Goal: Task Accomplishment & Management: Use online tool/utility

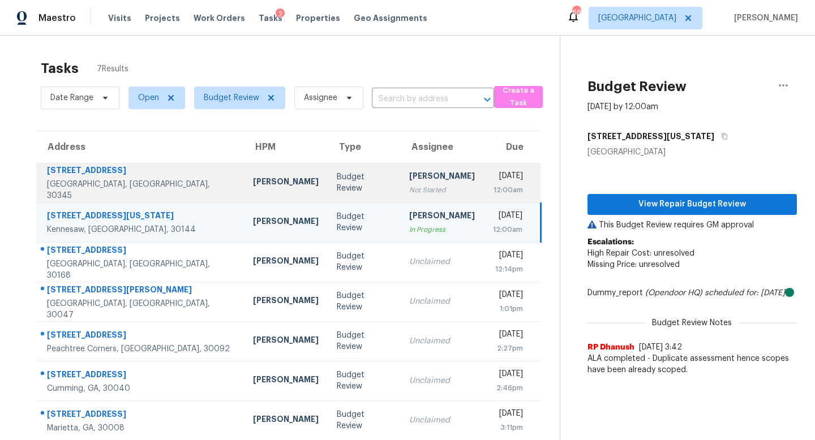
scroll to position [36, 0]
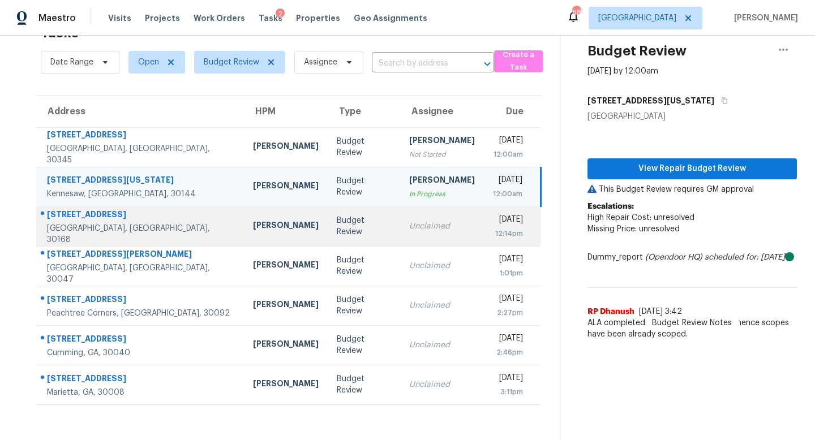
click at [432, 240] on td "Unclaimed" at bounding box center [442, 227] width 84 height 40
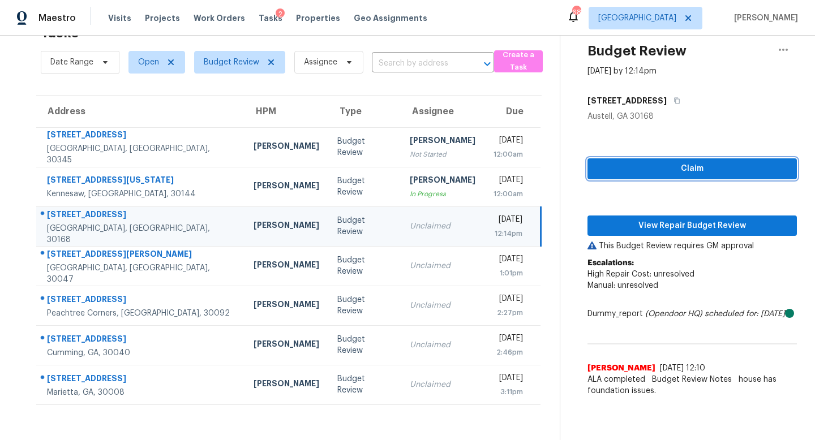
click at [645, 162] on span "Claim" at bounding box center [692, 169] width 191 height 14
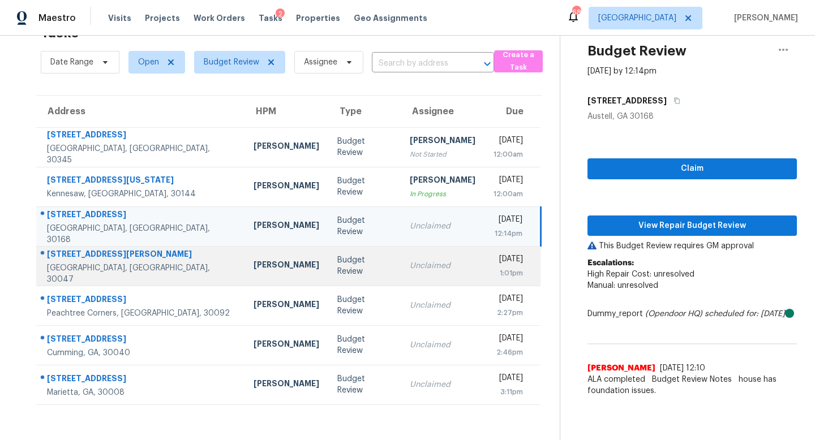
click at [485, 269] on td "[DATE] 1:01pm" at bounding box center [513, 266] width 56 height 40
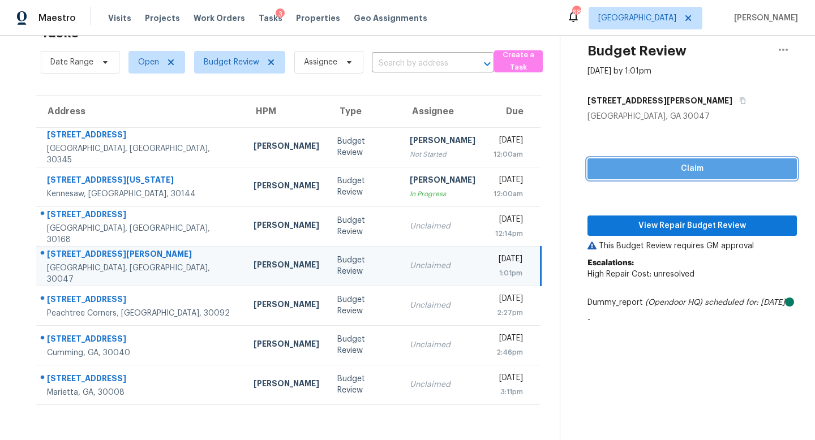
click at [641, 174] on span "Claim" at bounding box center [692, 169] width 191 height 14
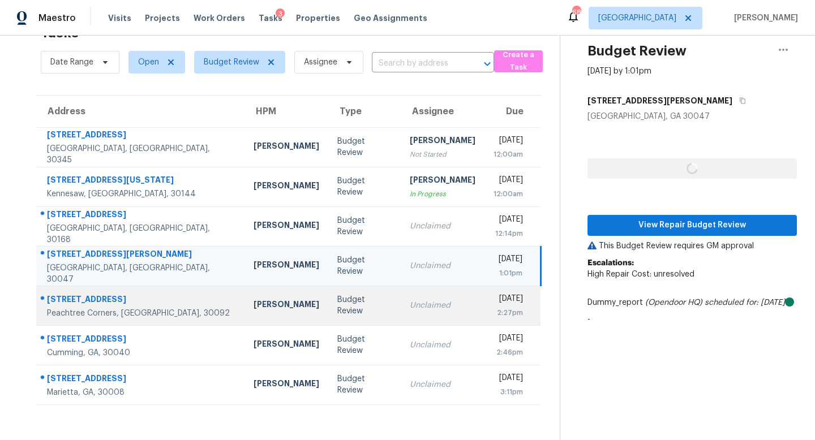
click at [401, 319] on td "Unclaimed" at bounding box center [443, 306] width 84 height 40
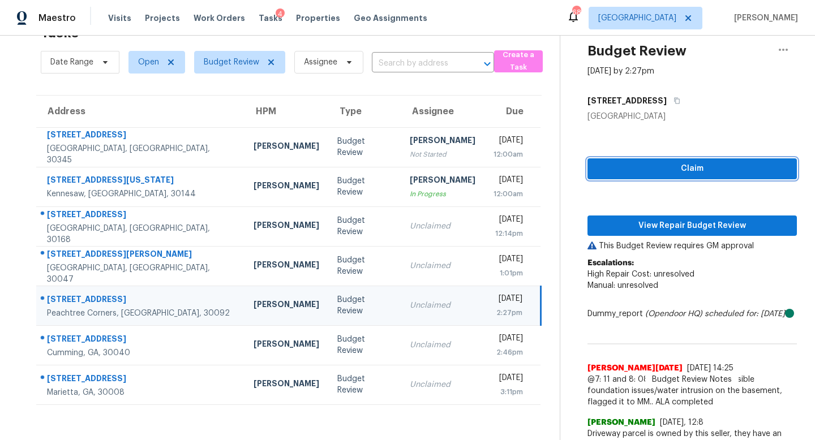
click at [642, 169] on span "Claim" at bounding box center [692, 169] width 191 height 14
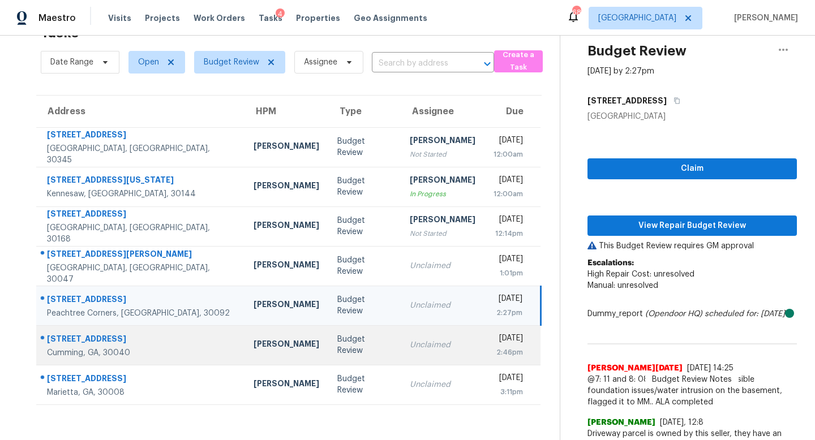
click at [409, 358] on td "Unclaimed" at bounding box center [443, 346] width 84 height 40
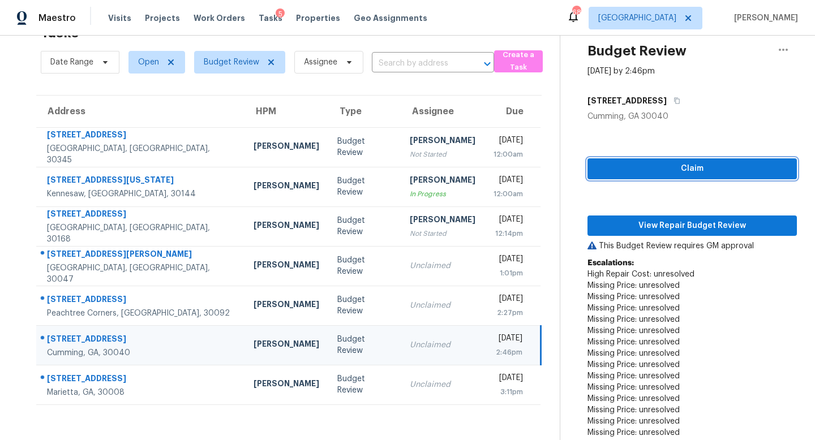
click at [612, 166] on span "Claim" at bounding box center [692, 169] width 191 height 14
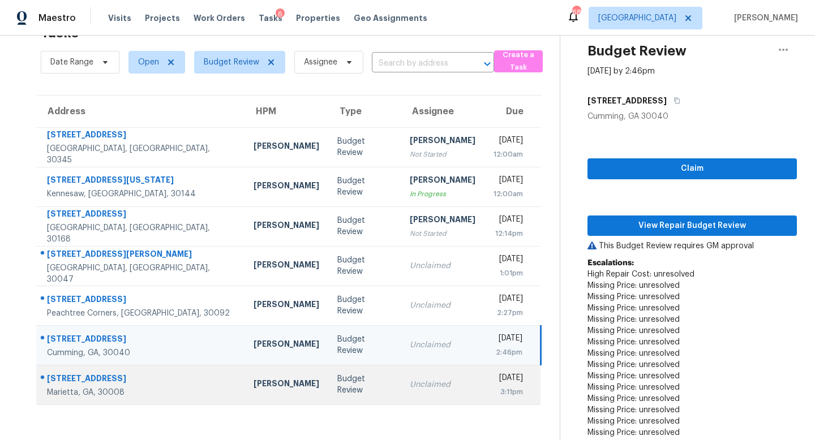
click at [410, 387] on div "Unclaimed" at bounding box center [443, 384] width 66 height 11
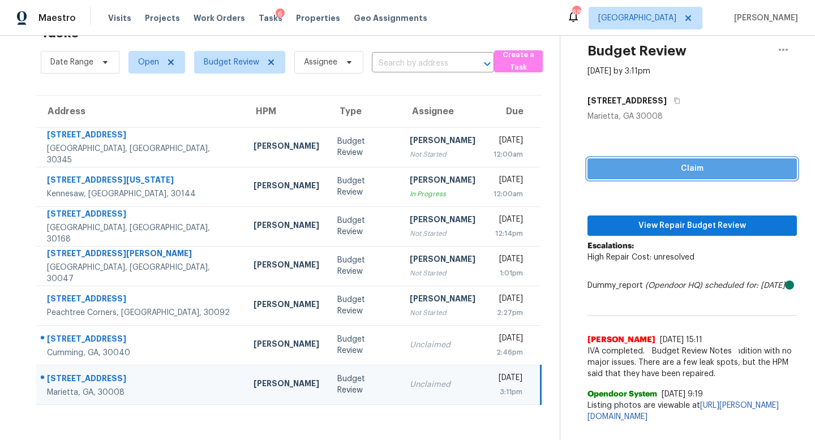
click at [619, 169] on span "Claim" at bounding box center [692, 169] width 191 height 14
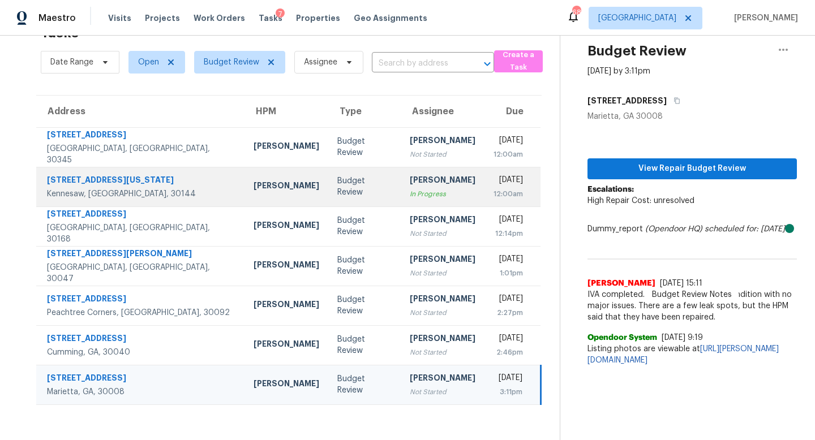
click at [410, 187] on div "[PERSON_NAME]" at bounding box center [443, 181] width 66 height 14
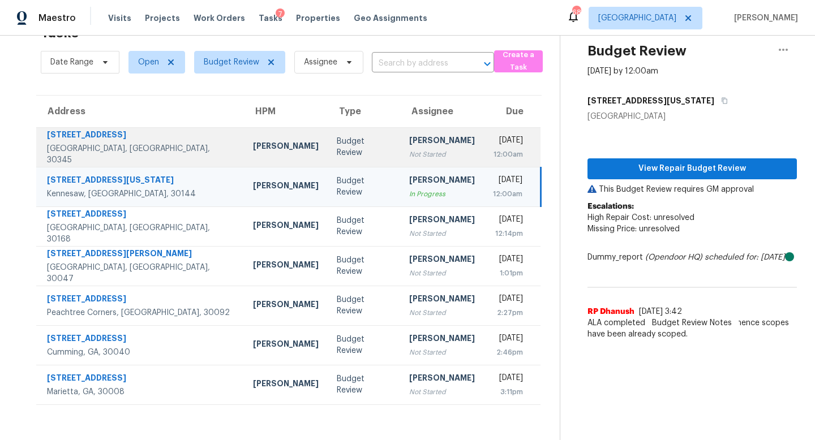
click at [400, 164] on td "[PERSON_NAME] Not Started" at bounding box center [442, 147] width 84 height 40
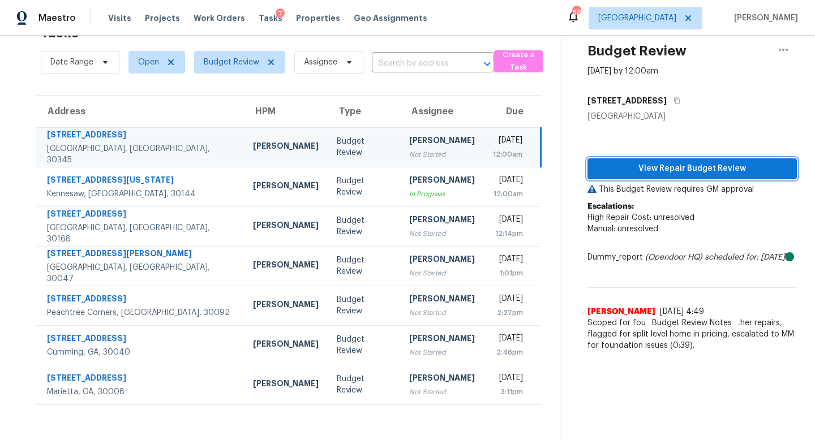
click at [645, 162] on span "View Repair Budget Review" at bounding box center [692, 169] width 191 height 14
